Goal: Task Accomplishment & Management: Manage account settings

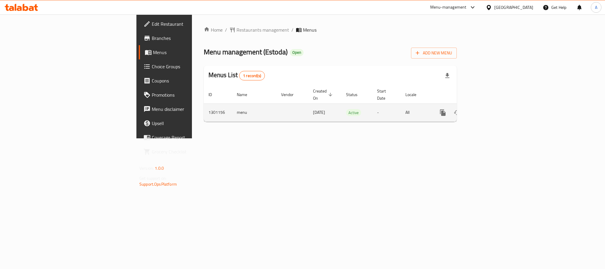
click at [488, 110] on icon "enhanced table" at bounding box center [485, 112] width 5 height 5
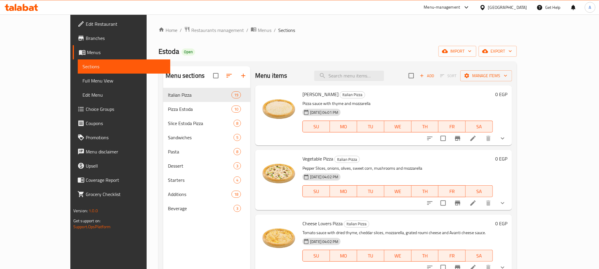
click at [366, 63] on div "Menu sections Italian Pizza 19 Pizza Estoda 10 Slice Estoda Pizza 8 Sandwiches …" at bounding box center [337, 200] width 358 height 278
click at [370, 77] on input "search" at bounding box center [349, 76] width 70 height 10
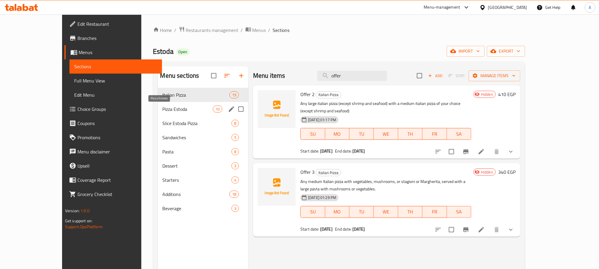
type input "offer"
click at [163, 112] on span "Pizza Estoda" at bounding box center [188, 108] width 50 height 7
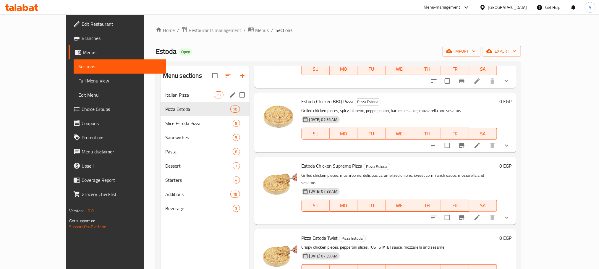
drag, startPoint x: 168, startPoint y: 100, endPoint x: 186, endPoint y: 118, distance: 25.7
click at [168, 100] on div "Italian Pizza 19" at bounding box center [204, 95] width 89 height 14
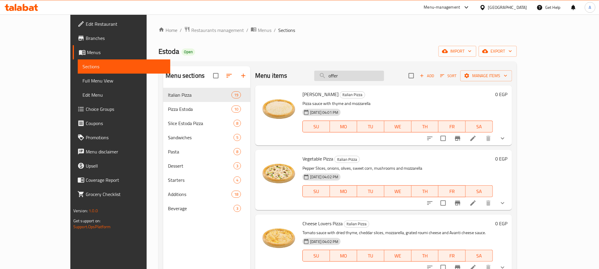
click at [383, 75] on input "offer" at bounding box center [349, 76] width 70 height 10
click at [444, 106] on div "[DATE] 04:01 PM SU MO TU WE TH FR SA" at bounding box center [397, 122] width 195 height 32
click at [434, 75] on div "Menu items Add Sort Manage items" at bounding box center [383, 75] width 257 height 19
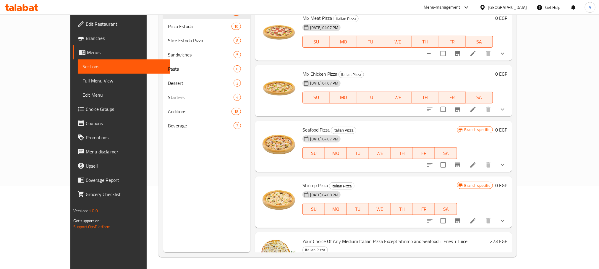
scroll to position [945, 0]
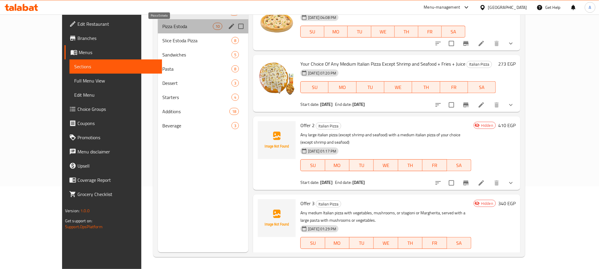
click at [169, 23] on span "Pizza Estoda" at bounding box center [188, 26] width 50 height 7
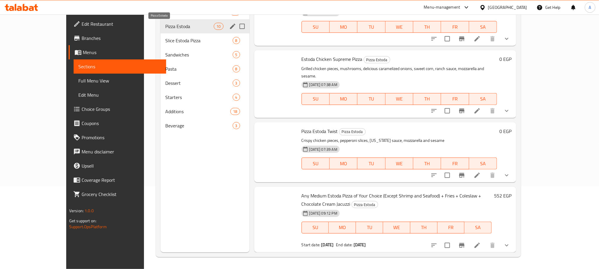
scroll to position [388, 0]
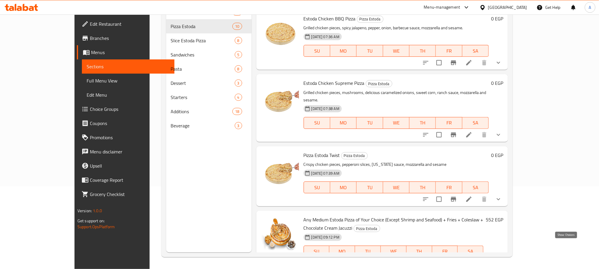
click at [508, 249] on div "Any Medium Estoda Pizza of Your Choice (Except Shrimp and Seafood) + Fries + Co…" at bounding box center [381, 244] width 251 height 66
click at [505, 262] on button "show more" at bounding box center [498, 269] width 14 height 14
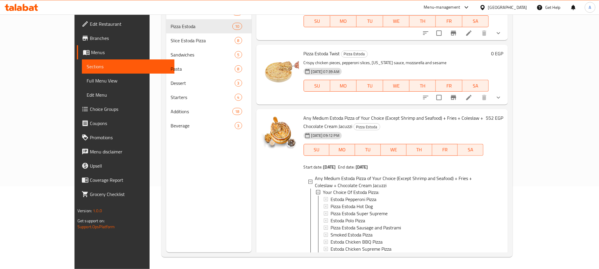
scroll to position [1, 0]
click at [472, 266] on icon at bounding box center [468, 269] width 7 height 7
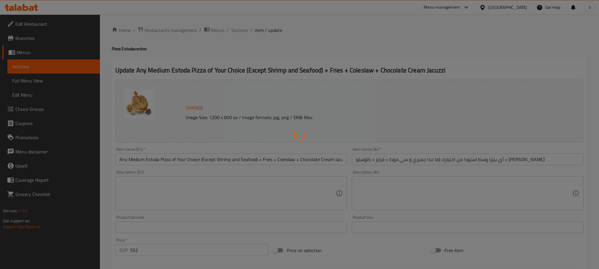
type input "اختيارك من [PERSON_NAME]:"
type input "1"
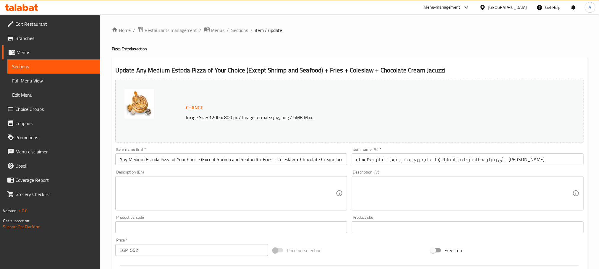
scroll to position [167, 0]
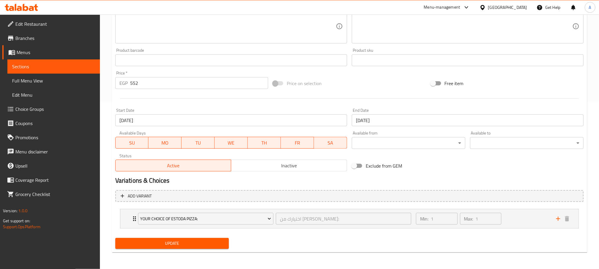
click at [51, 44] on link "Branches" at bounding box center [51, 38] width 98 height 14
